Goal: Transaction & Acquisition: Purchase product/service

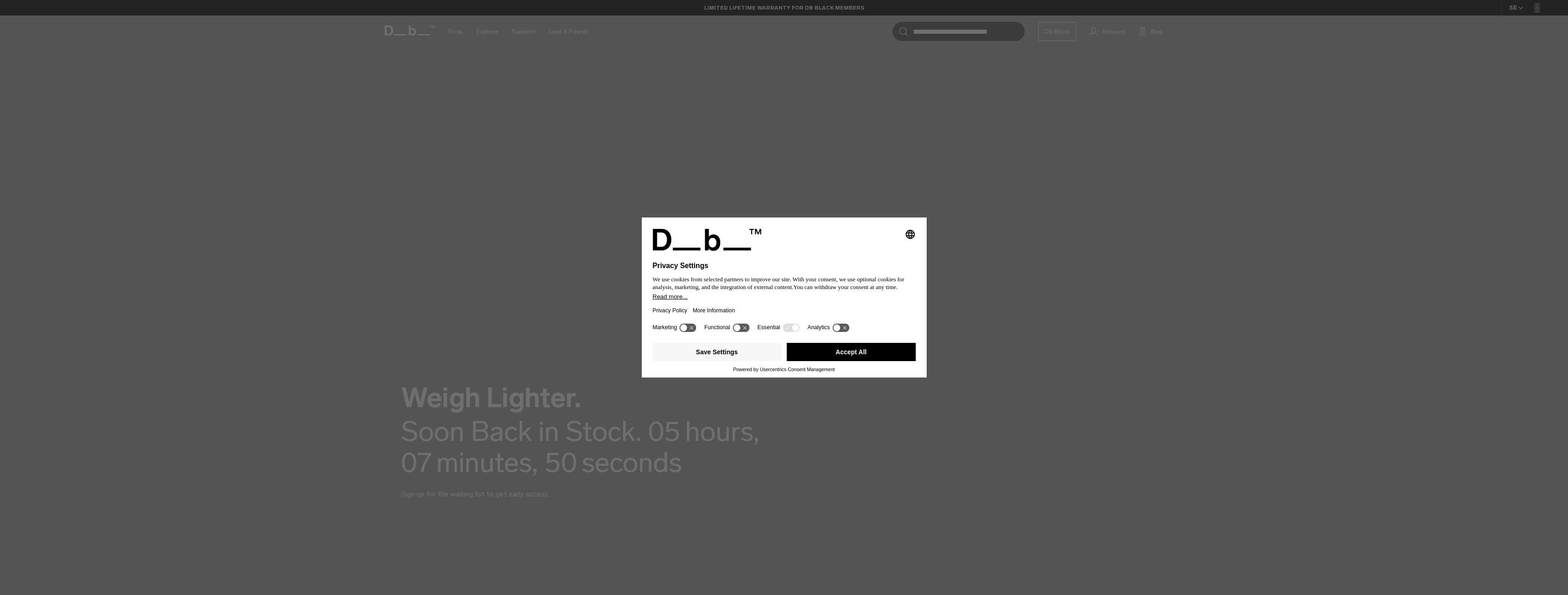
click at [819, 354] on button "Accept All" at bounding box center [851, 352] width 129 height 18
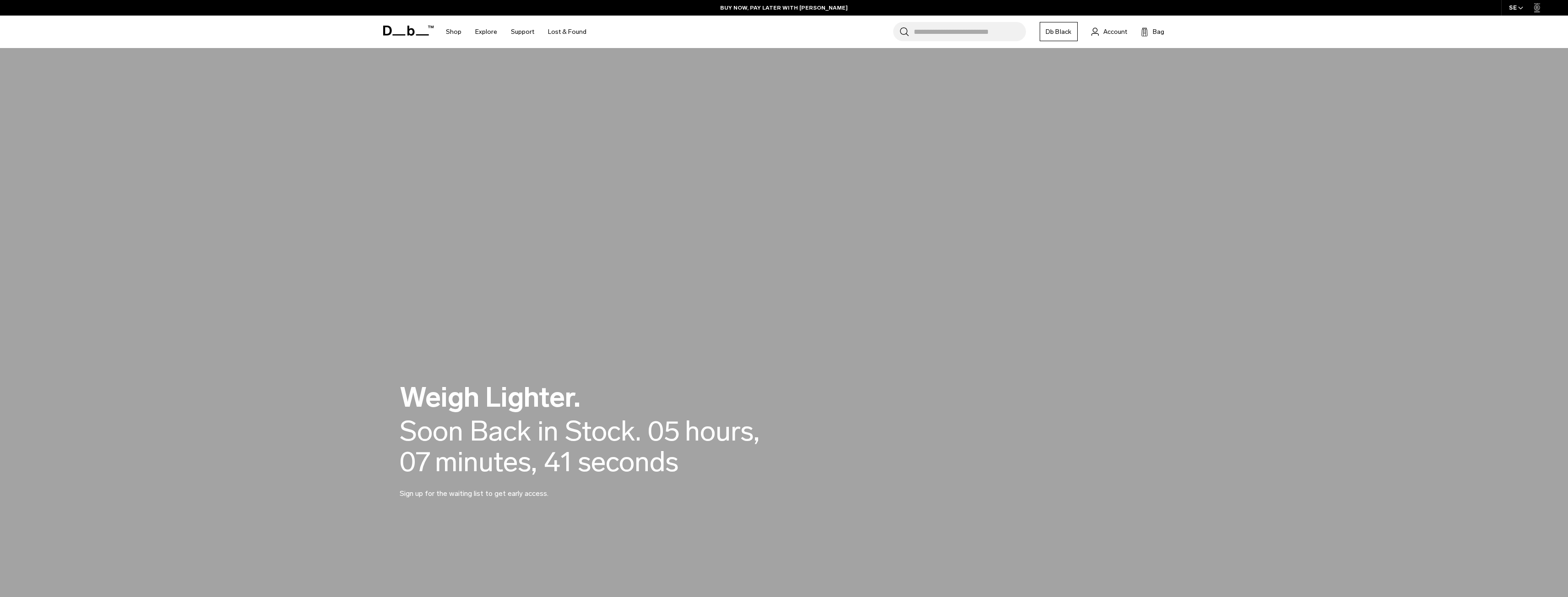
click at [978, 35] on input "Search for Bags, Luggage..." at bounding box center [970, 31] width 112 height 19
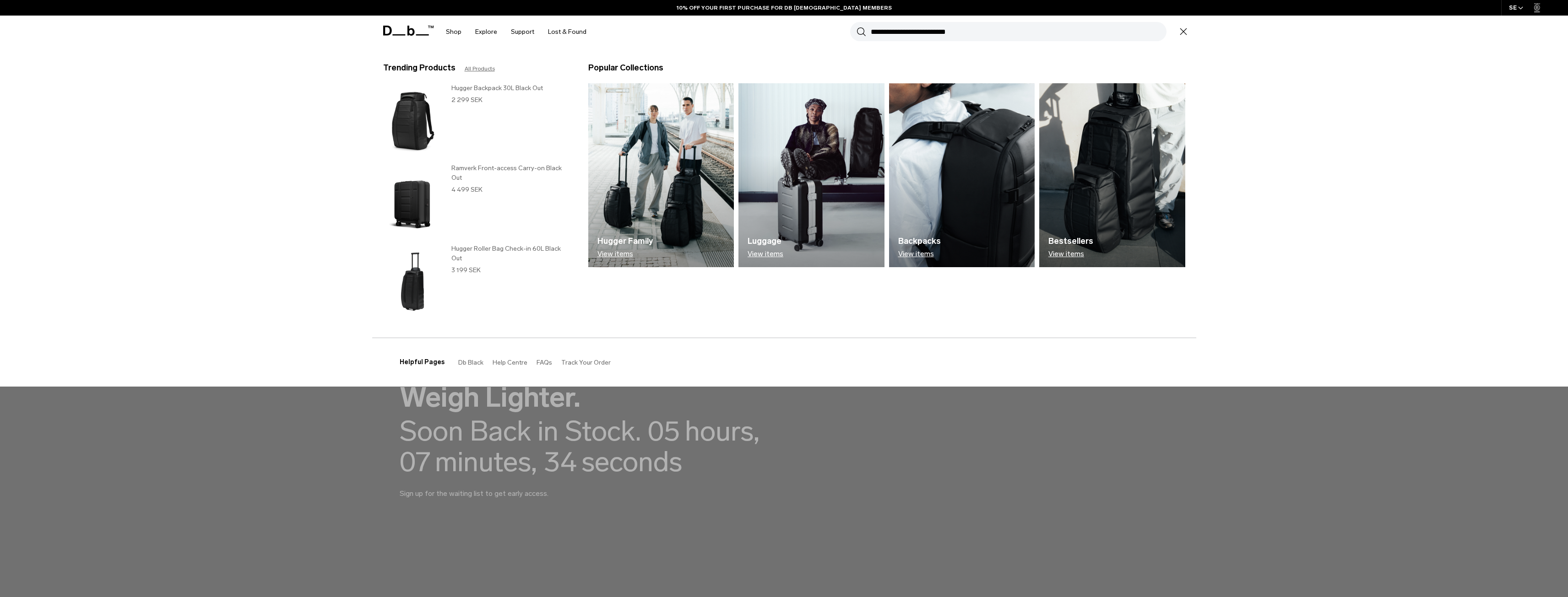
click at [965, 161] on img at bounding box center [962, 175] width 146 height 184
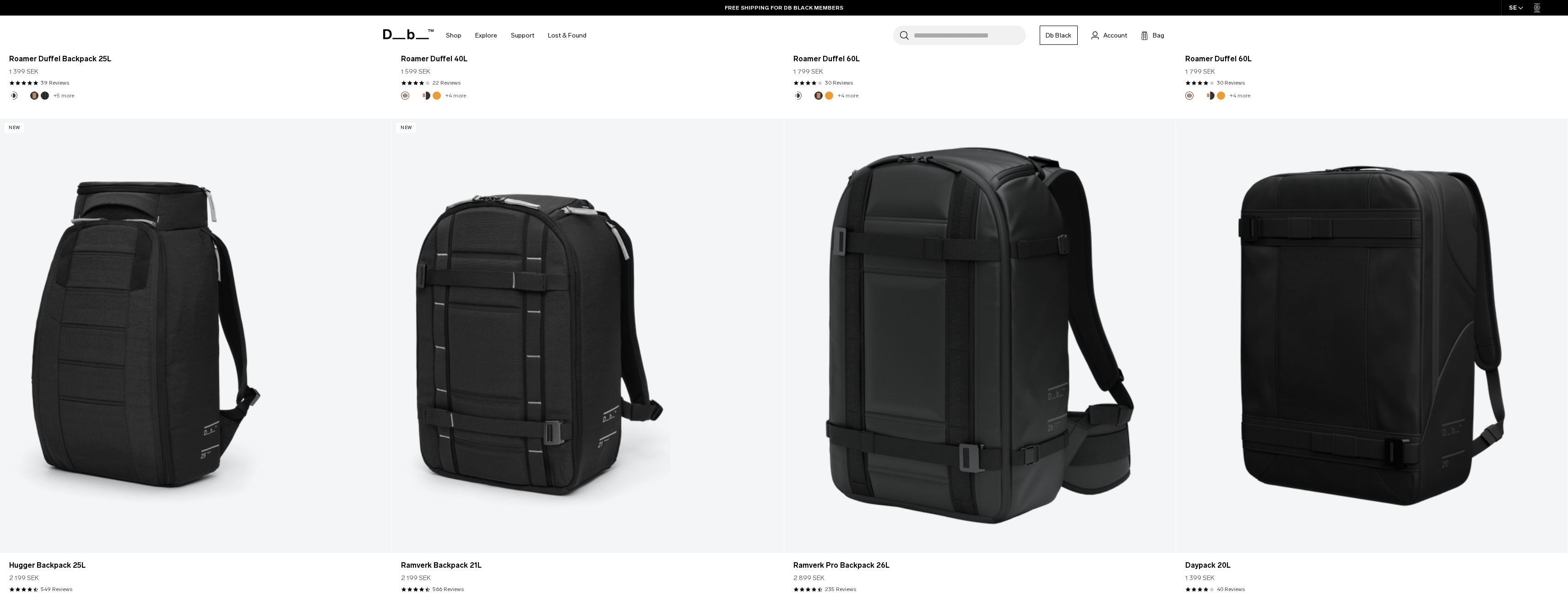
scroll to position [1784, 0]
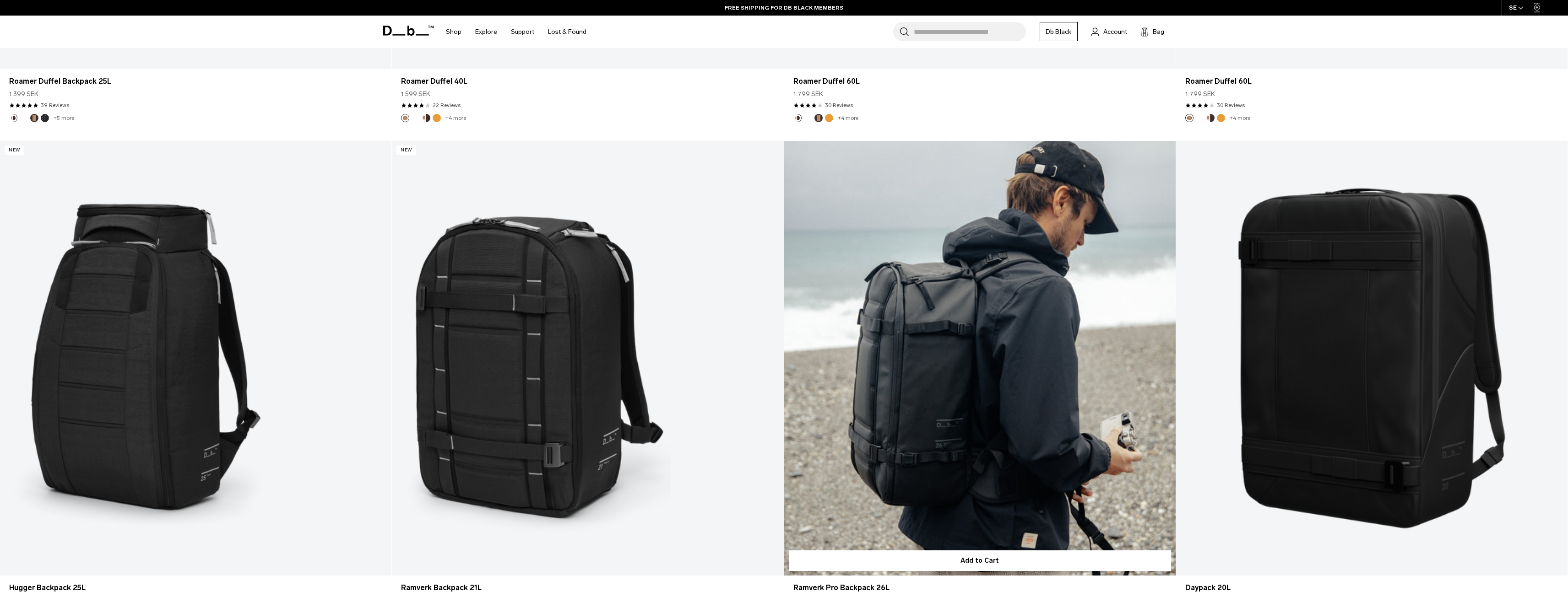
click at [1059, 375] on link "Ramverk Pro Backpack 26L" at bounding box center [980, 358] width 391 height 434
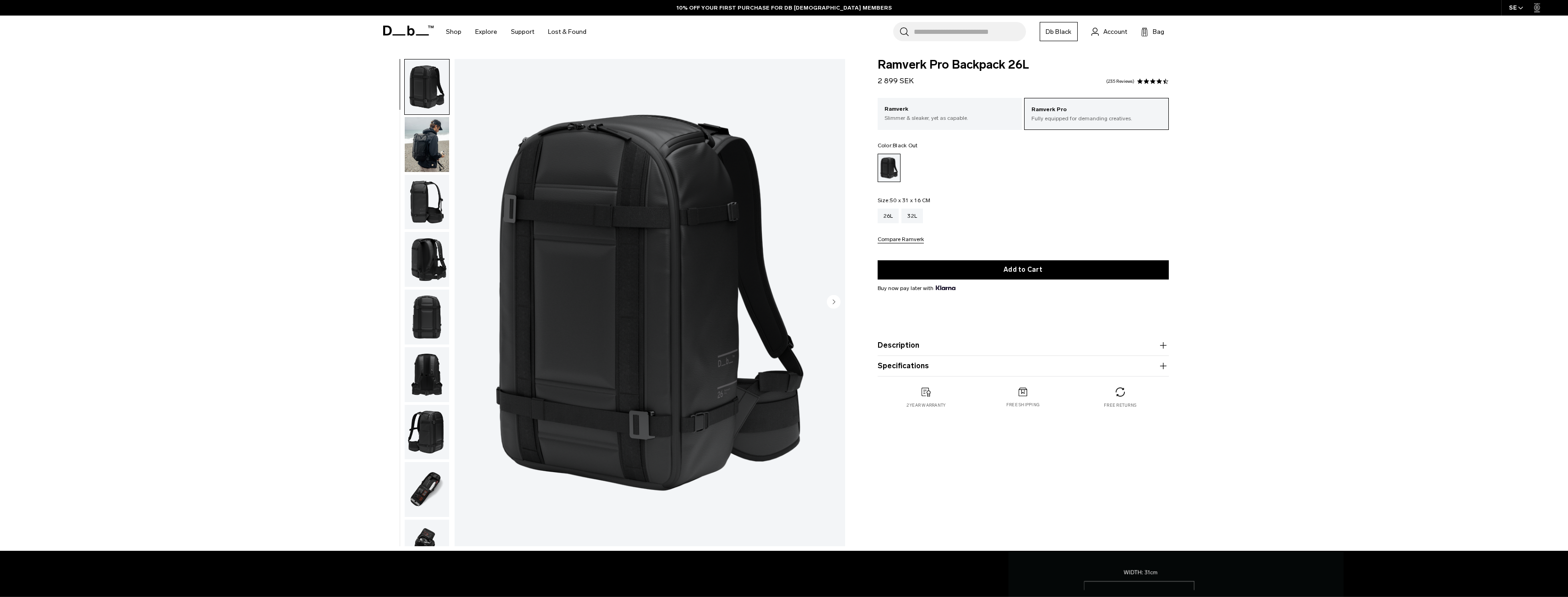
scroll to position [46, 0]
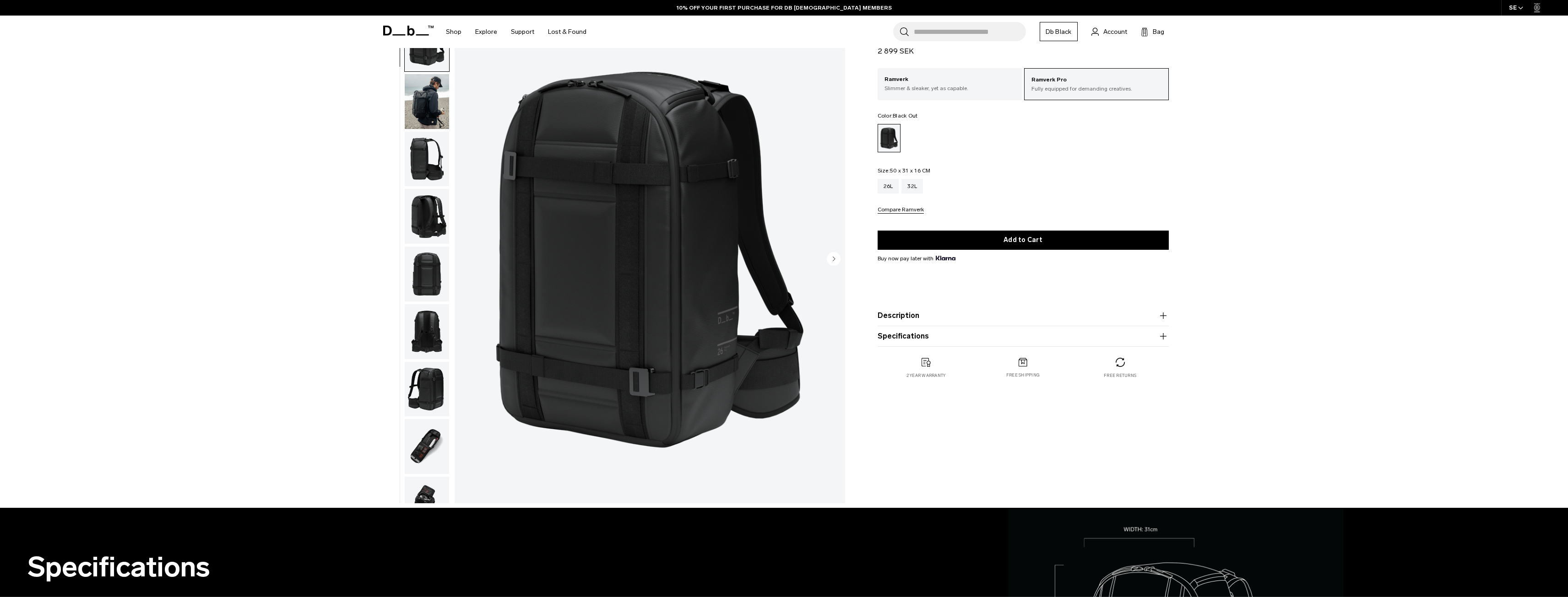
click at [432, 436] on img "button" at bounding box center [427, 447] width 45 height 55
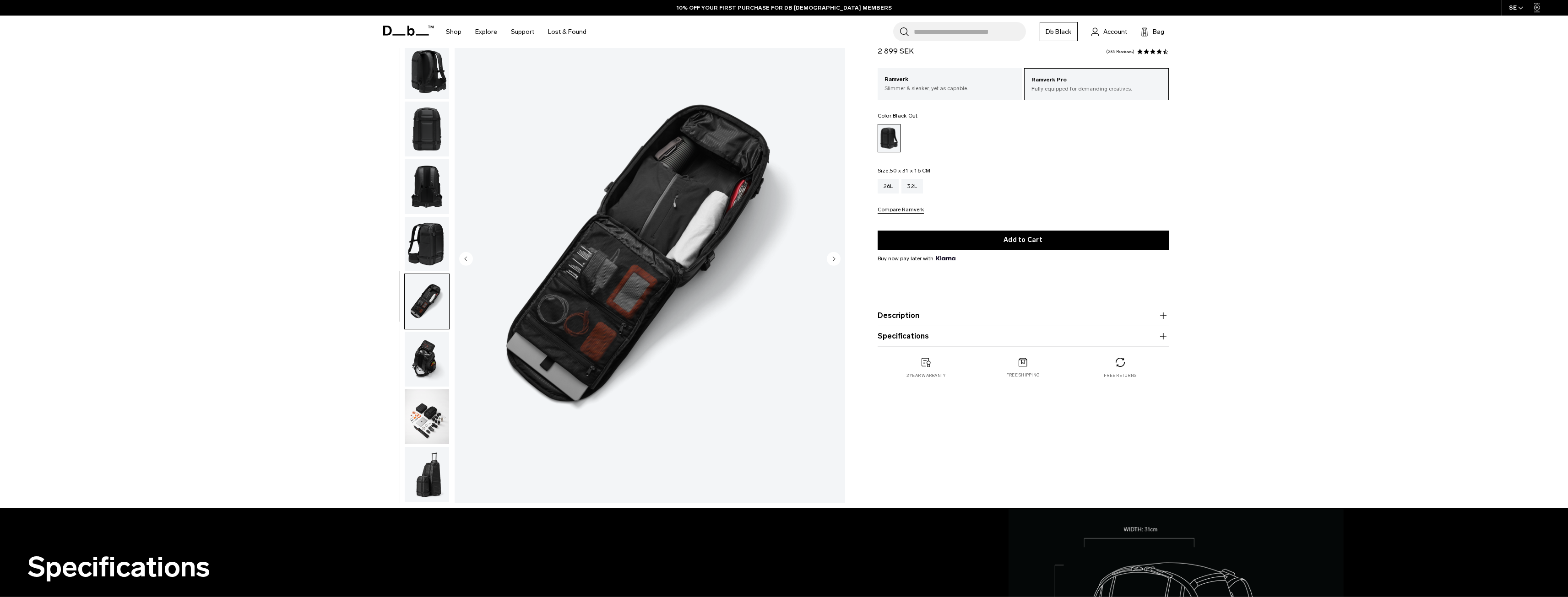
scroll to position [259, 0]
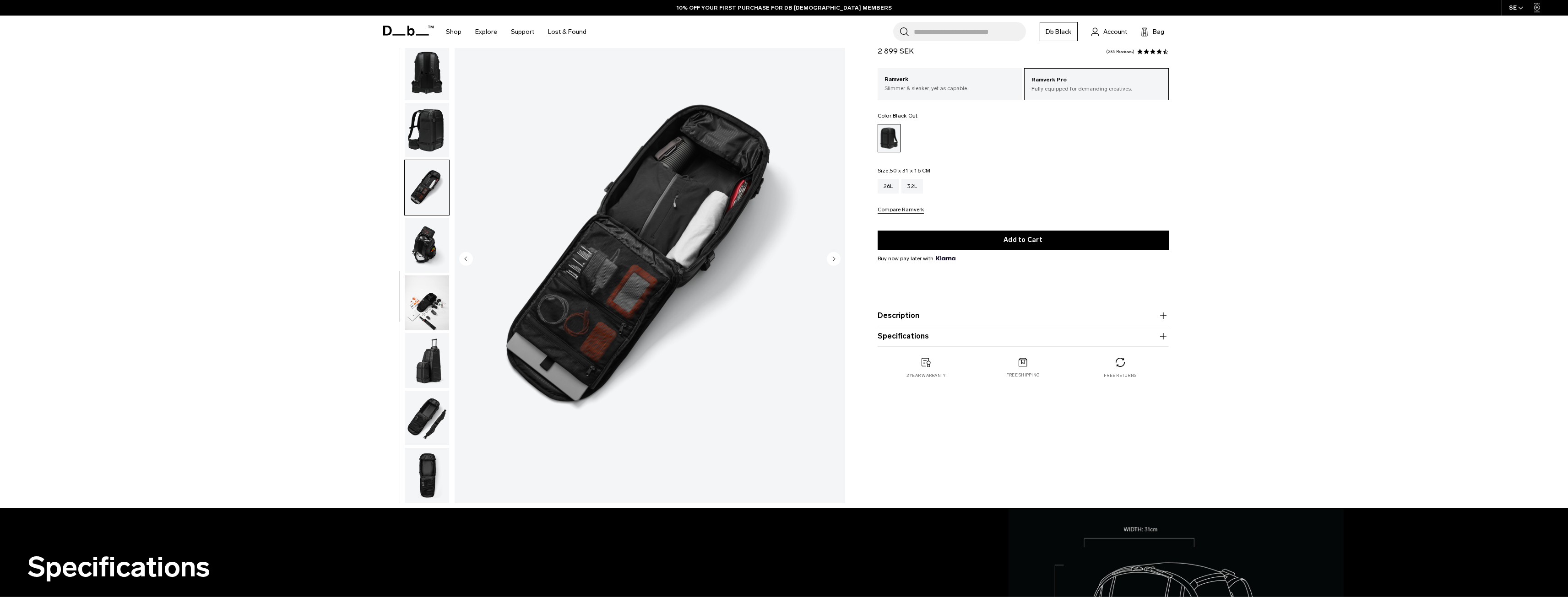
click at [422, 472] on img "button" at bounding box center [427, 475] width 45 height 55
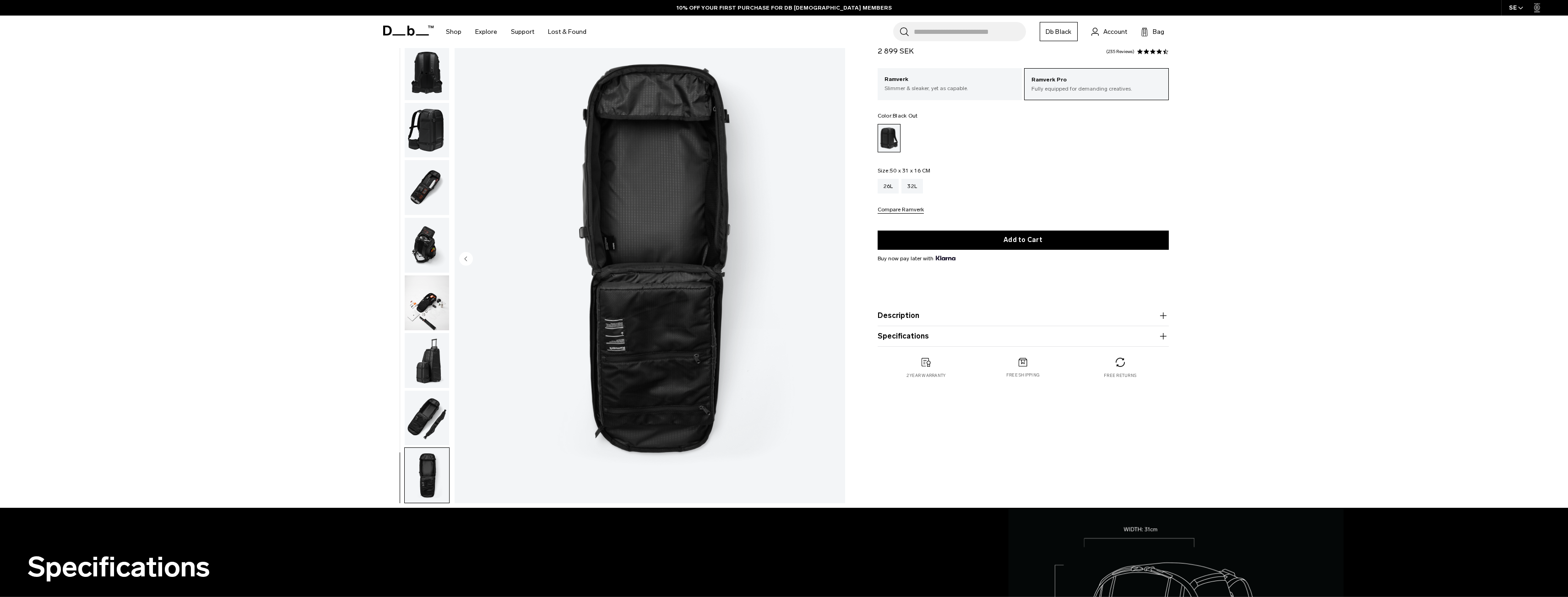
click at [430, 413] on img "button" at bounding box center [427, 419] width 45 height 55
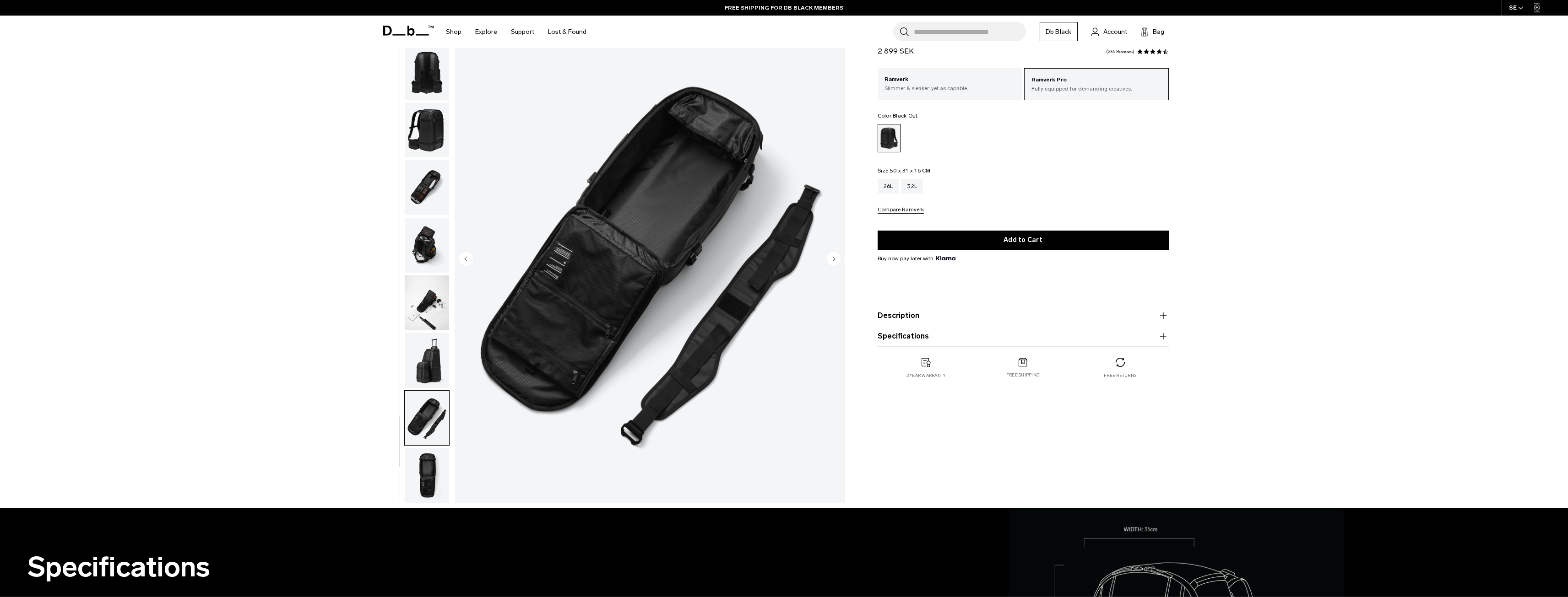
click at [429, 370] on img "button" at bounding box center [427, 361] width 45 height 55
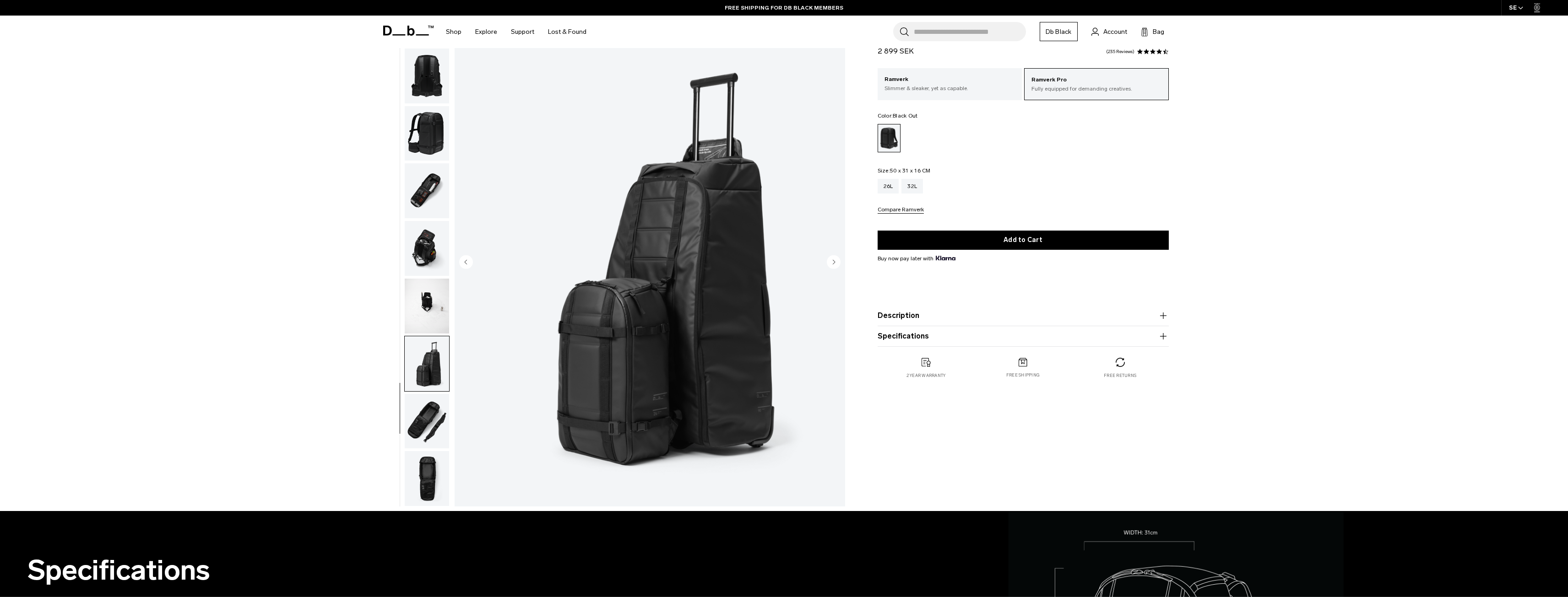
scroll to position [0, 0]
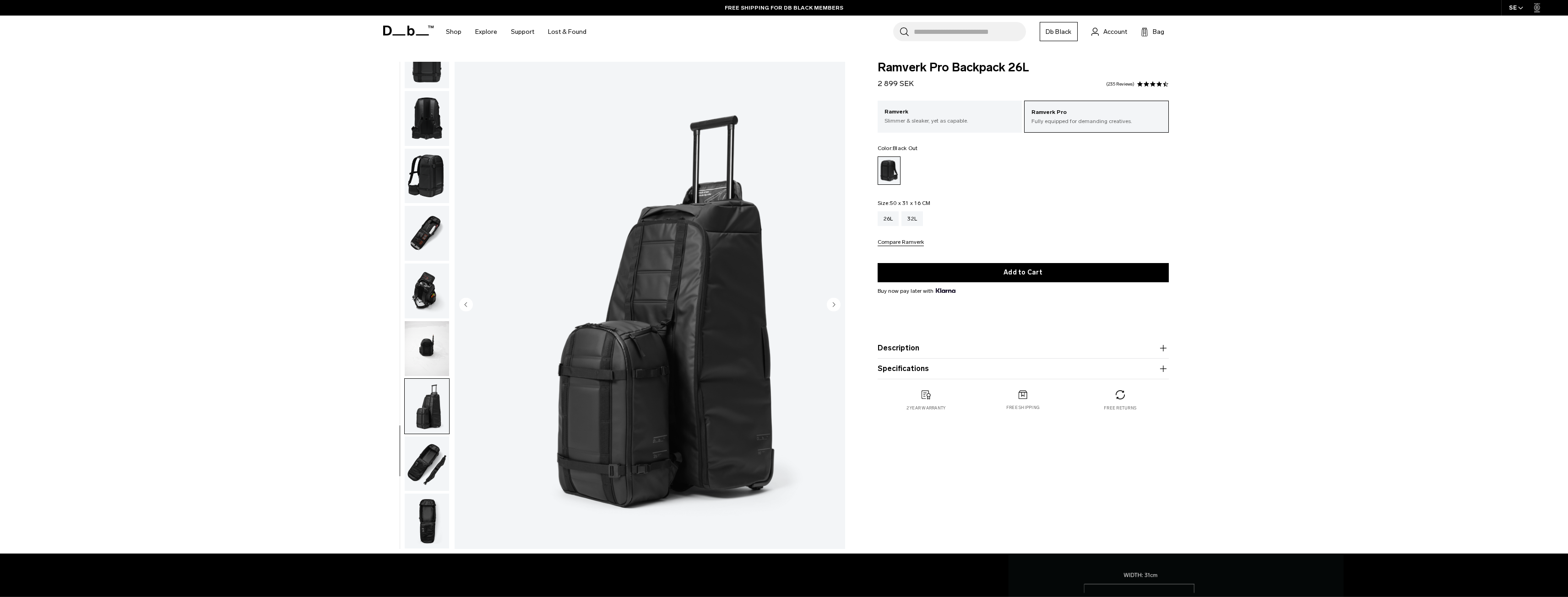
click at [419, 192] on img "button" at bounding box center [427, 176] width 45 height 55
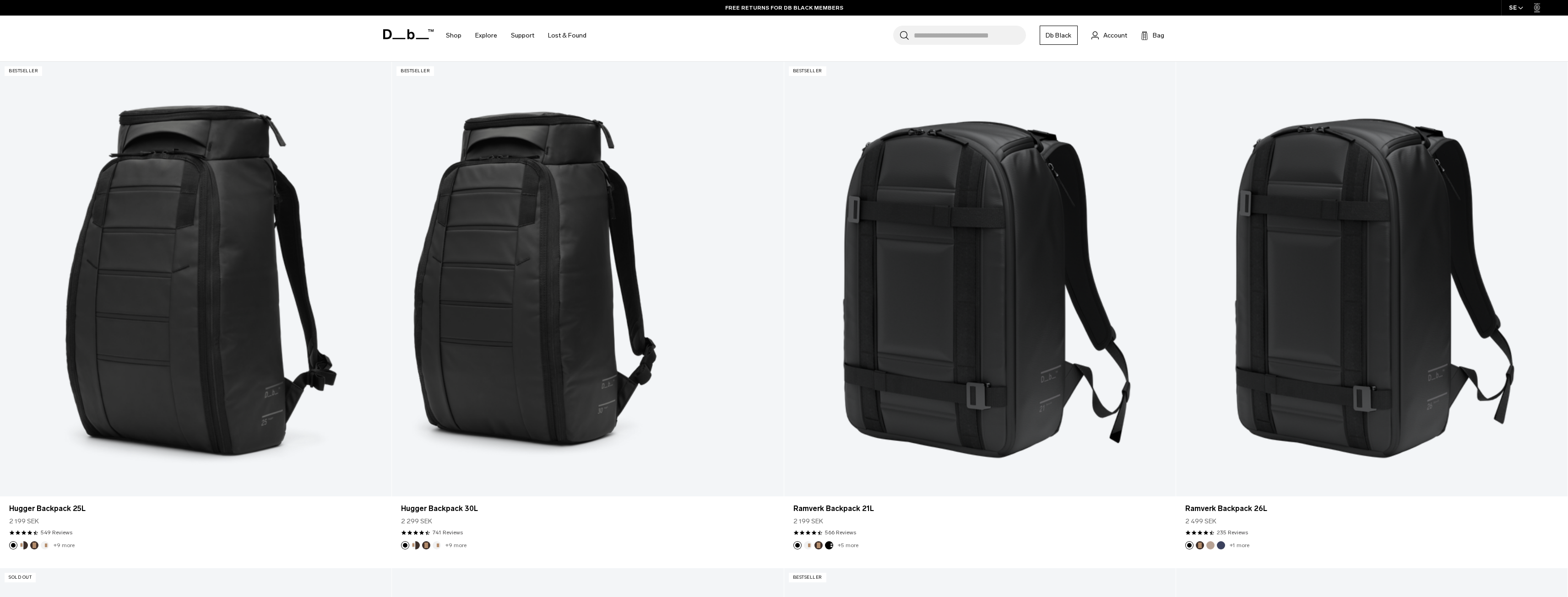
scroll to position [358, 0]
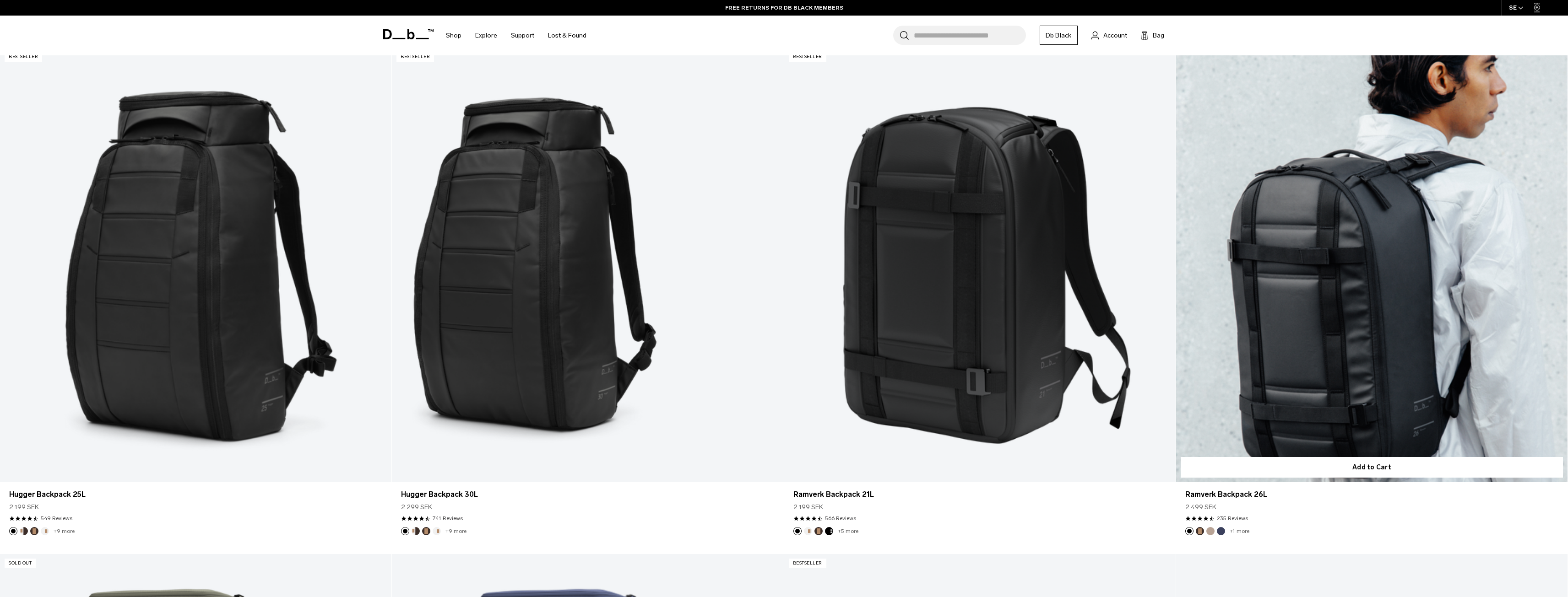
click at [1304, 258] on link "Ramverk Backpack 26L" at bounding box center [1372, 265] width 391 height 434
